Goal: Obtain resource: Download file/media

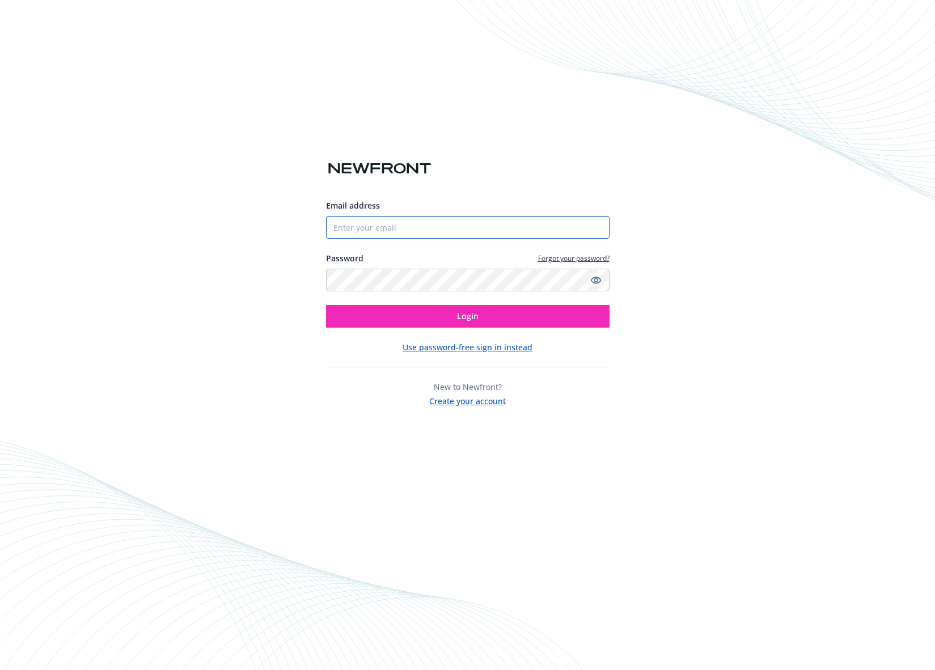
click at [433, 221] on input "Email address" at bounding box center [468, 227] width 284 height 23
type input "[EMAIL_ADDRESS][DOMAIN_NAME]"
click at [326, 305] on button "Login" at bounding box center [468, 316] width 284 height 23
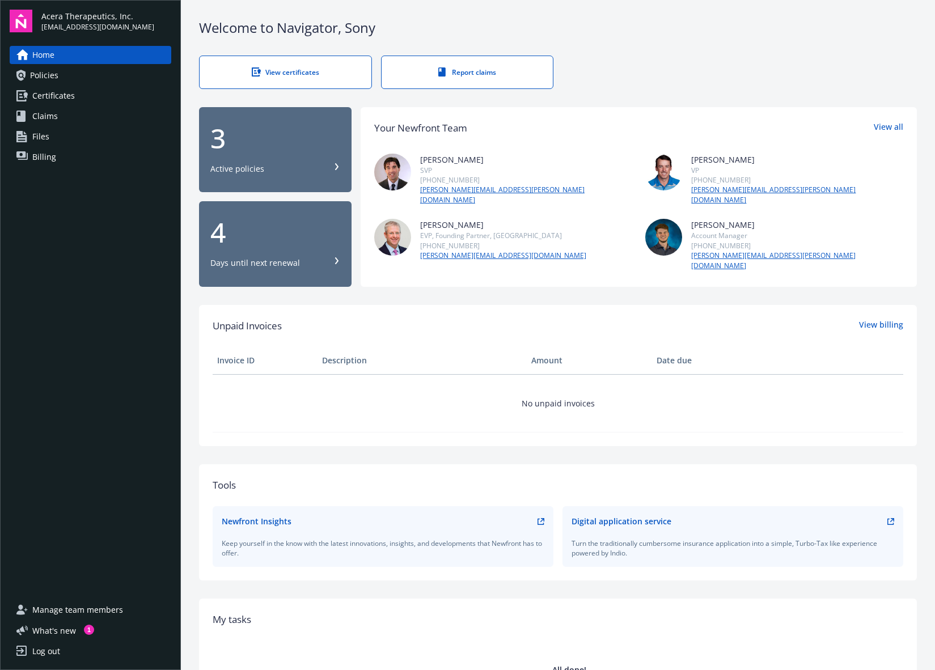
click at [54, 76] on span "Policies" at bounding box center [44, 75] width 28 height 18
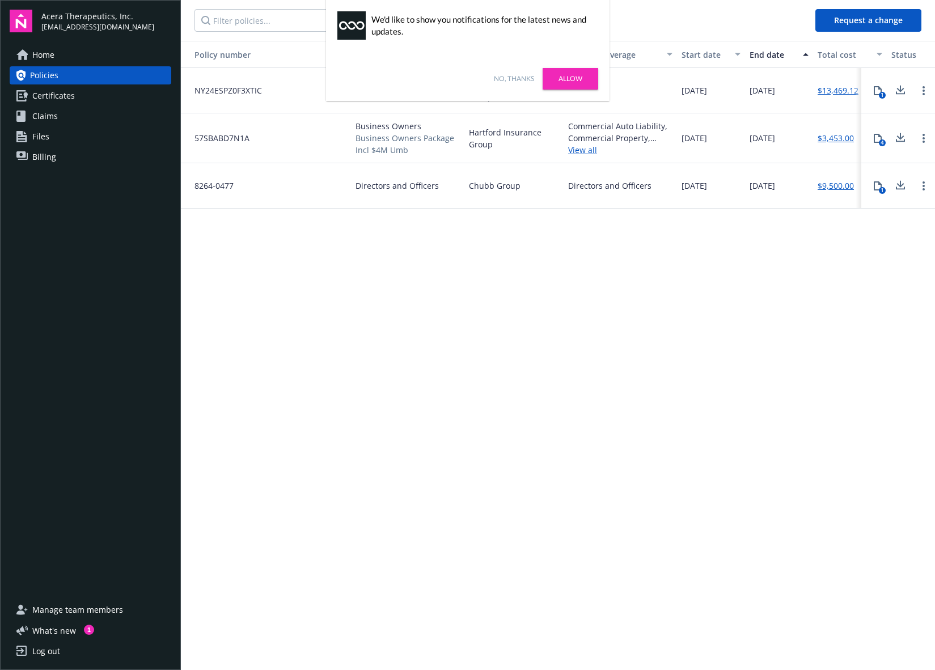
click at [514, 81] on link "No, thanks" at bounding box center [514, 79] width 40 height 10
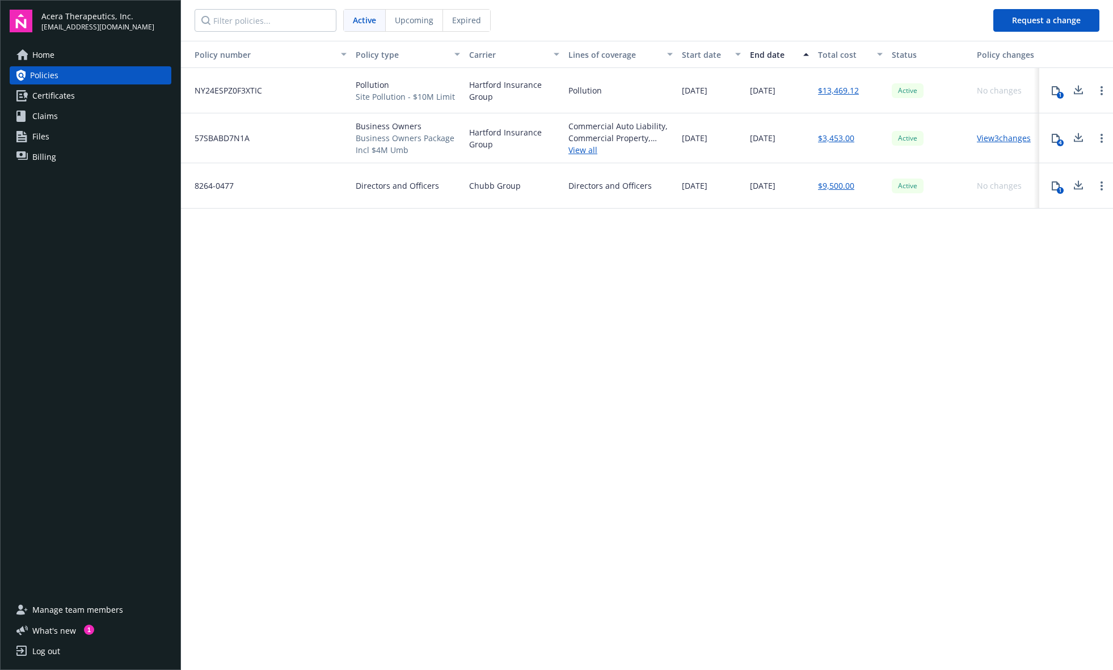
click at [34, 138] on span "Files" at bounding box center [40, 137] width 17 height 18
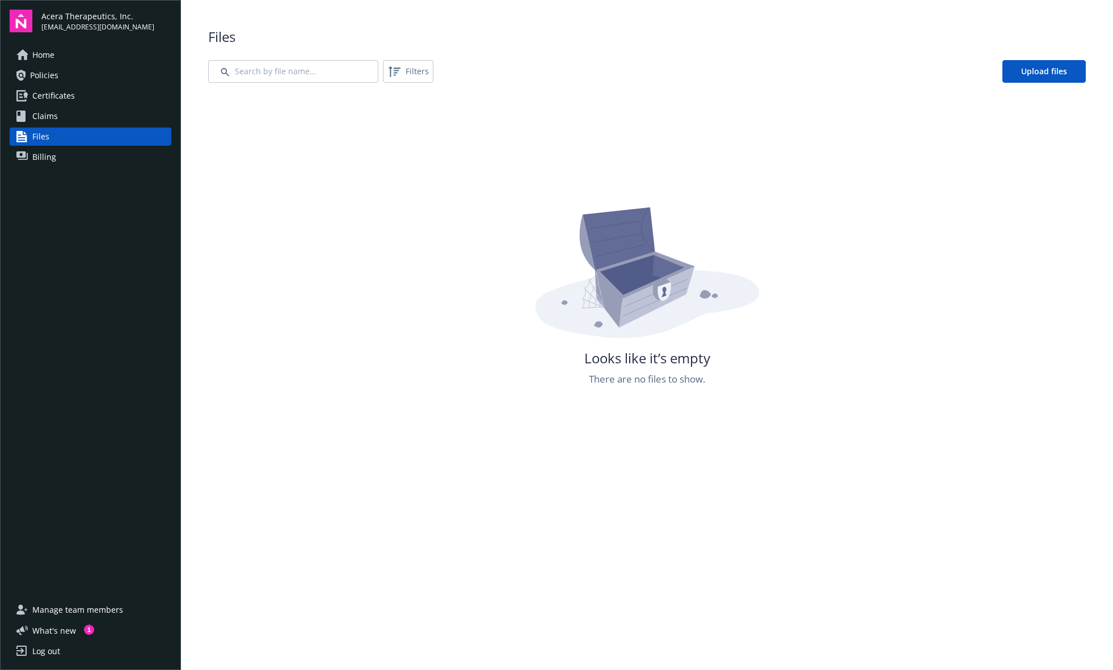
click at [41, 116] on span "Claims" at bounding box center [45, 116] width 26 height 18
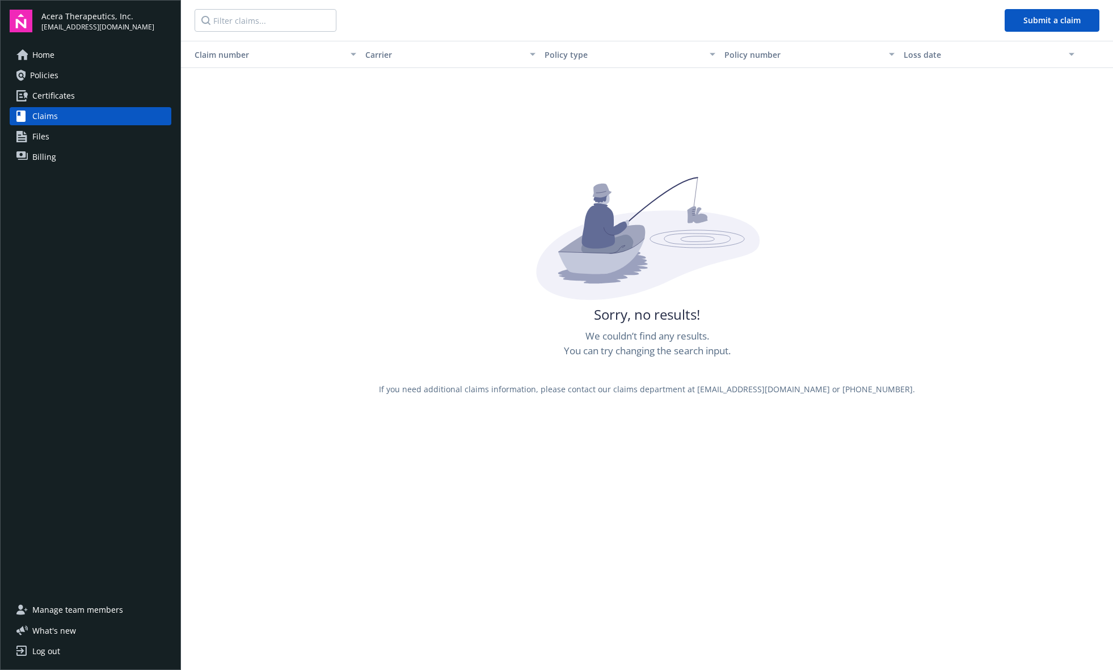
click at [43, 91] on span "Certificates" at bounding box center [53, 96] width 43 height 18
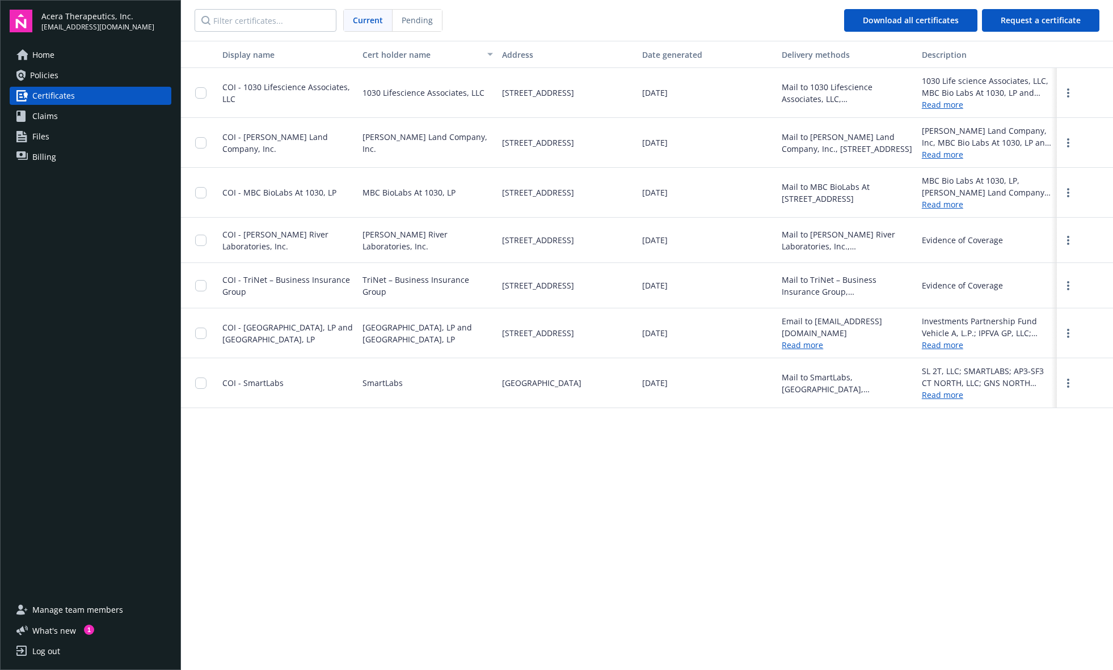
click at [46, 78] on span "Policies" at bounding box center [44, 75] width 28 height 18
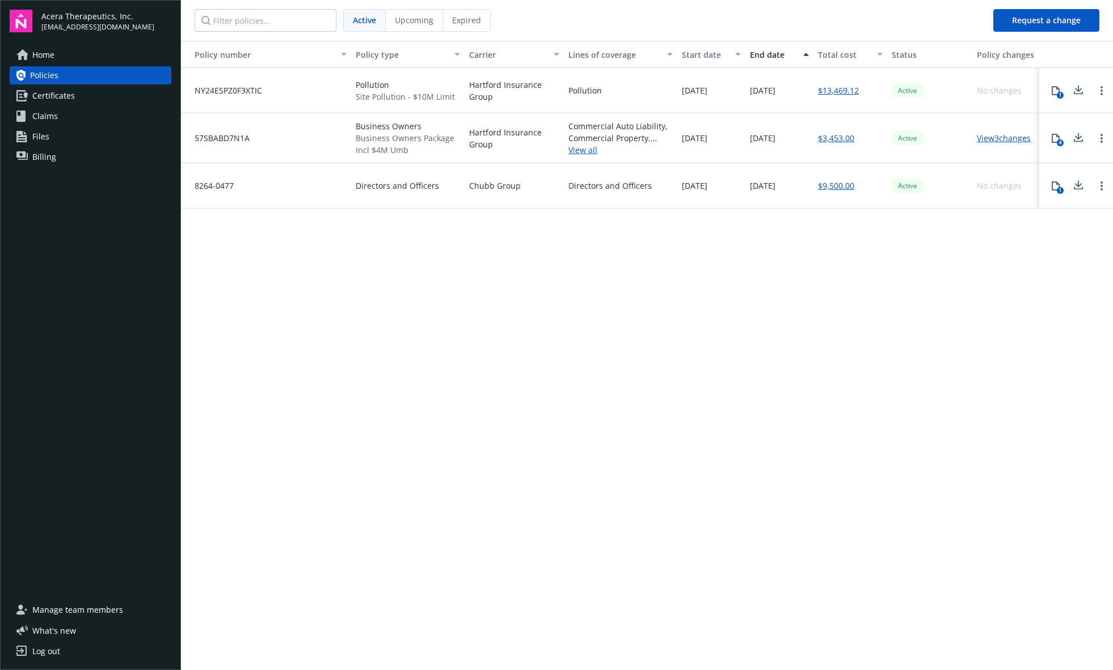
click at [50, 74] on span "Policies" at bounding box center [44, 75] width 28 height 18
click at [426, 27] on div "Upcoming" at bounding box center [414, 21] width 57 height 22
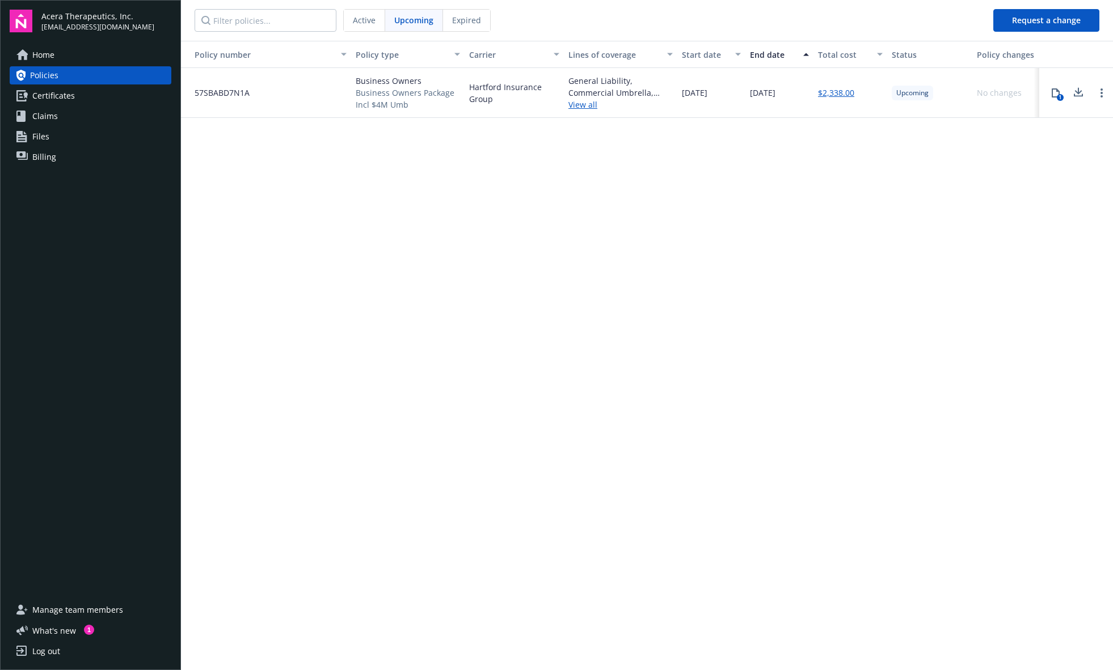
click at [370, 18] on span "Active" at bounding box center [364, 20] width 23 height 12
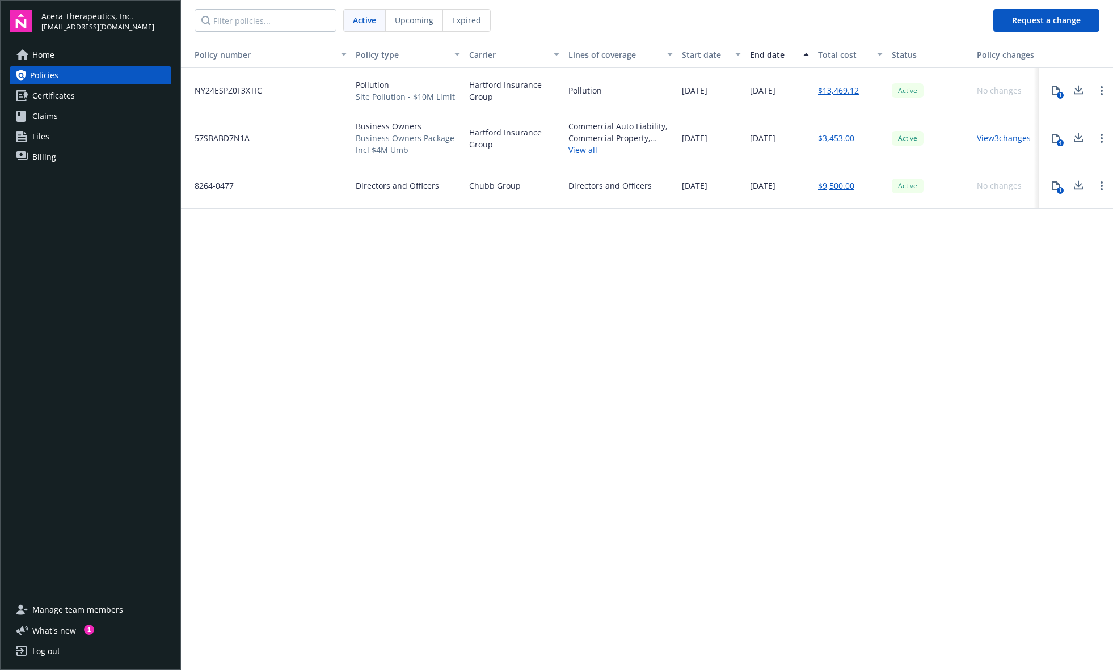
click at [416, 20] on span "Upcoming" at bounding box center [414, 20] width 39 height 12
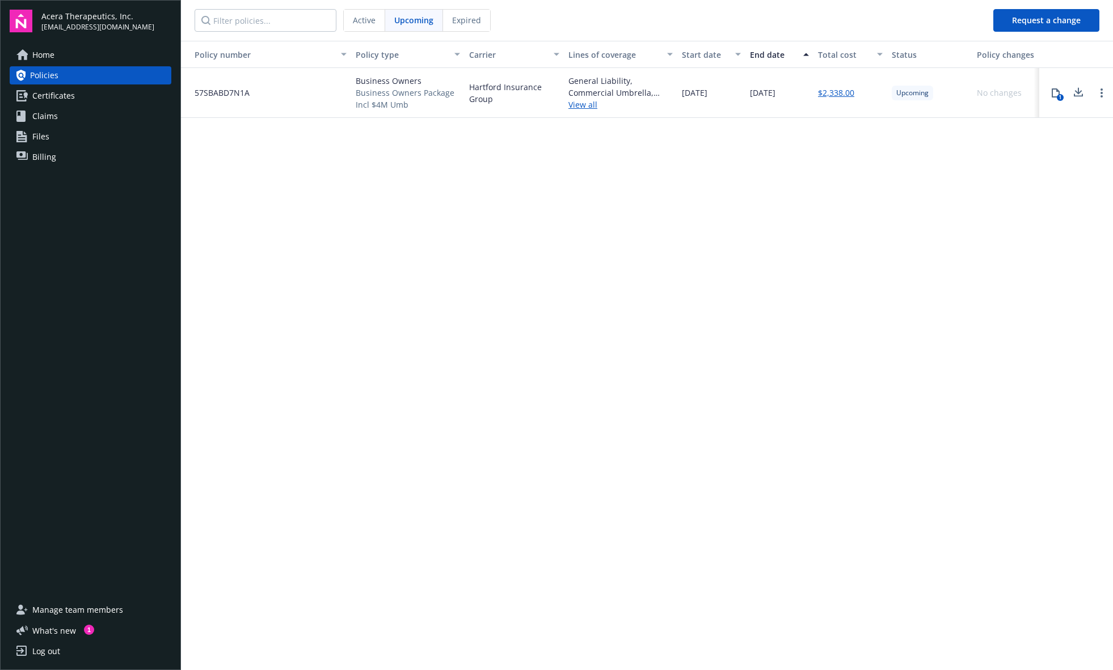
click at [935, 99] on icon at bounding box center [1078, 93] width 14 height 14
click at [582, 107] on link "View all" at bounding box center [620, 105] width 104 height 12
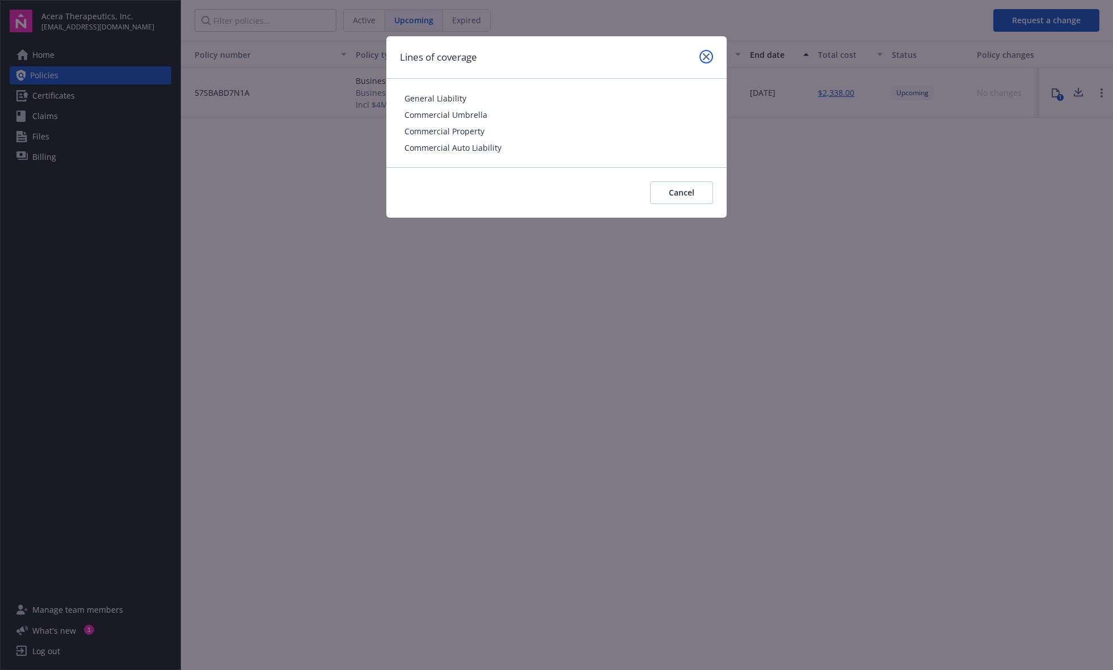
click at [704, 52] on link "close" at bounding box center [706, 57] width 14 height 14
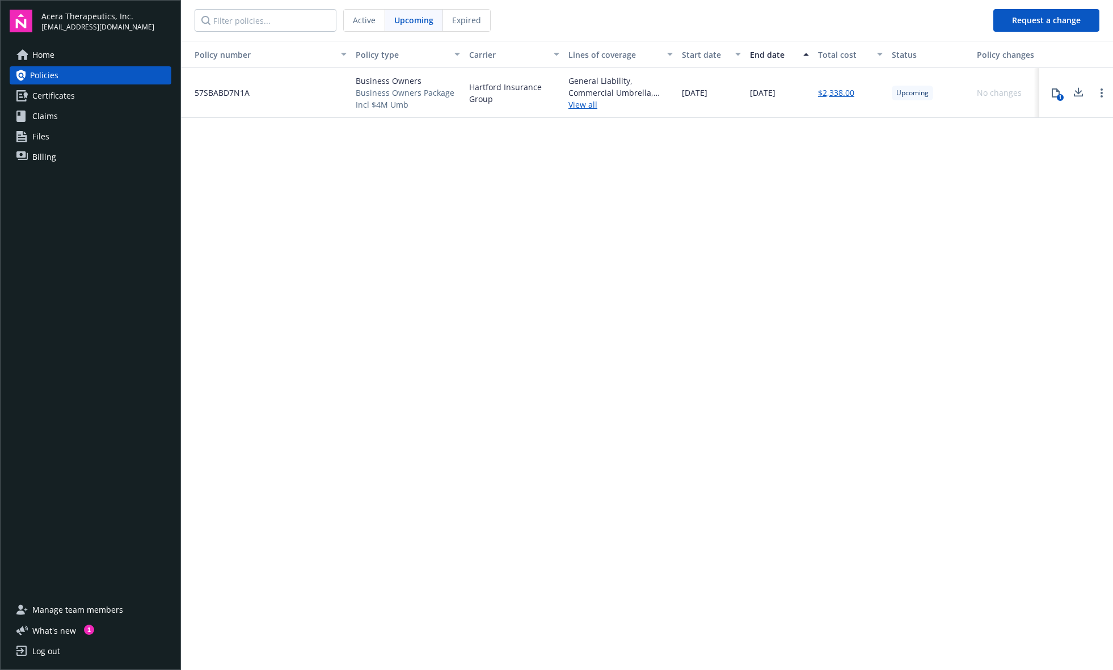
click at [935, 94] on icon at bounding box center [1078, 93] width 14 height 14
click at [229, 96] on span "57SBABD7N1A" at bounding box center [217, 93] width 64 height 12
copy span "57SBABD7N1A"
click at [223, 91] on span "57SBABD7N1A" at bounding box center [217, 93] width 64 height 12
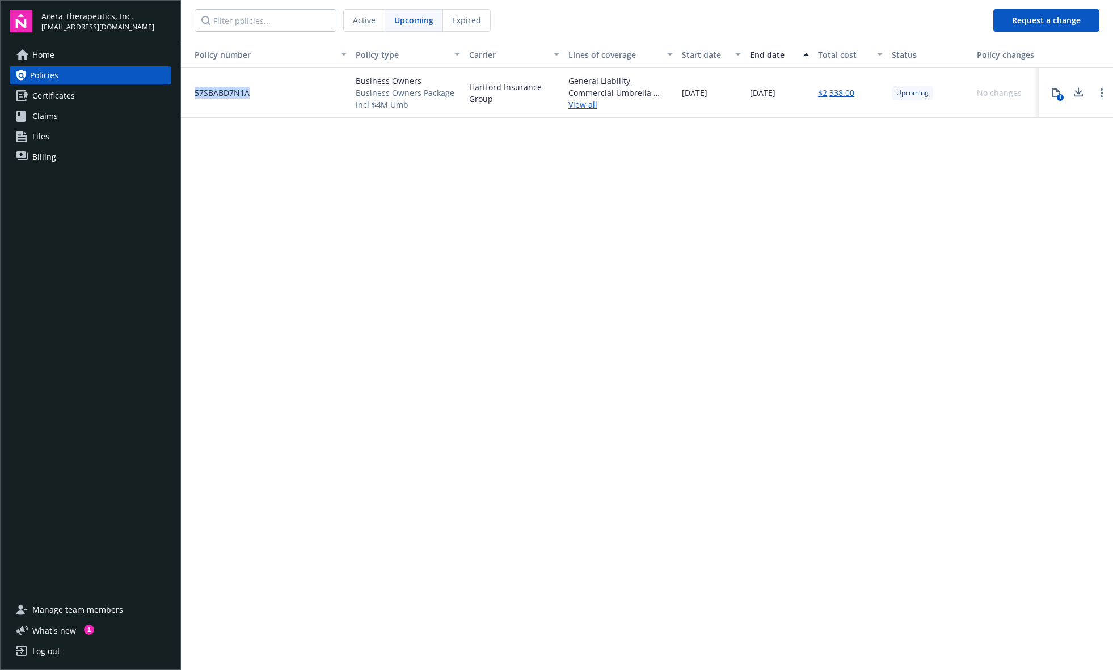
click at [223, 91] on span "57SBABD7N1A" at bounding box center [217, 93] width 64 height 12
